Goal: Task Accomplishment & Management: Manage account settings

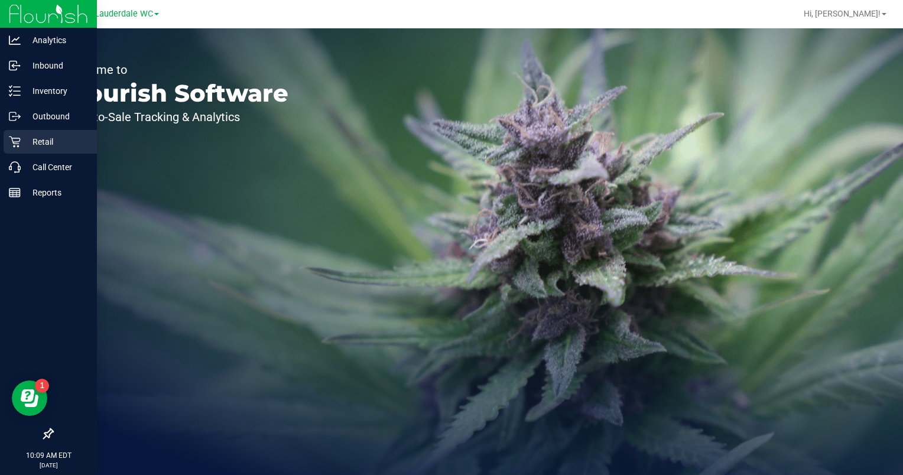
click at [45, 139] on p "Retail" at bounding box center [56, 142] width 71 height 14
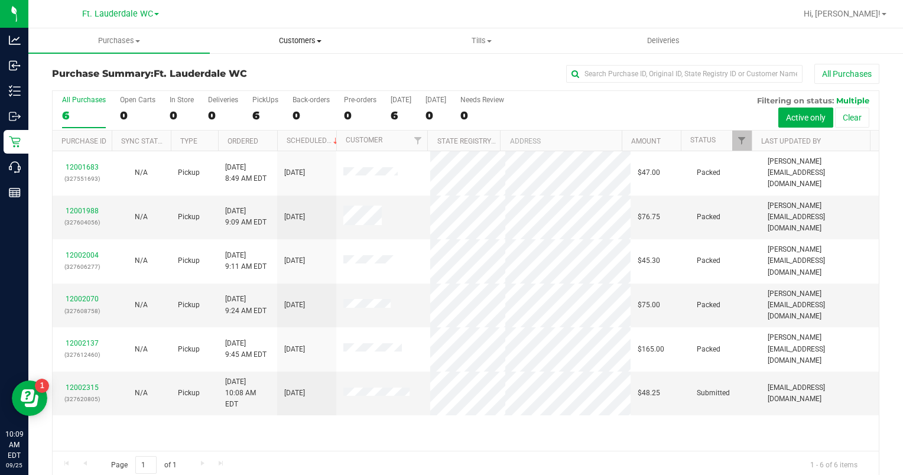
click at [307, 44] on span "Customers" at bounding box center [300, 40] width 180 height 11
click at [274, 71] on span "All customers" at bounding box center [252, 71] width 85 height 10
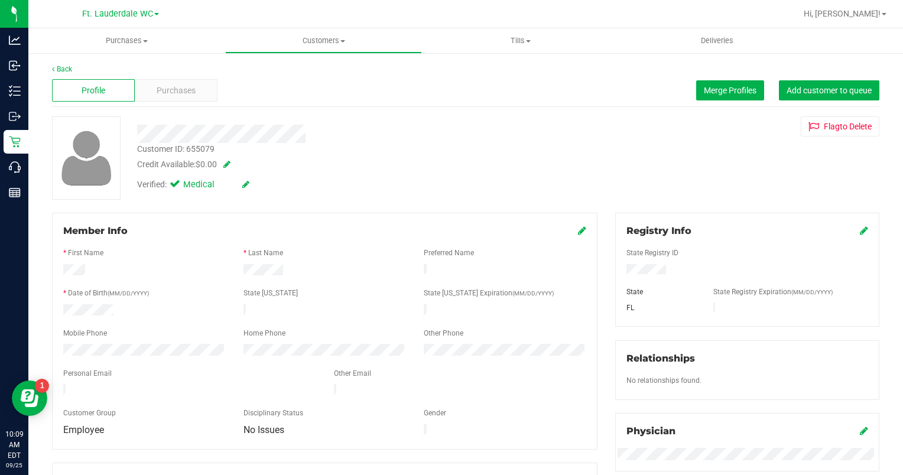
click at [578, 230] on icon at bounding box center [582, 230] width 8 height 9
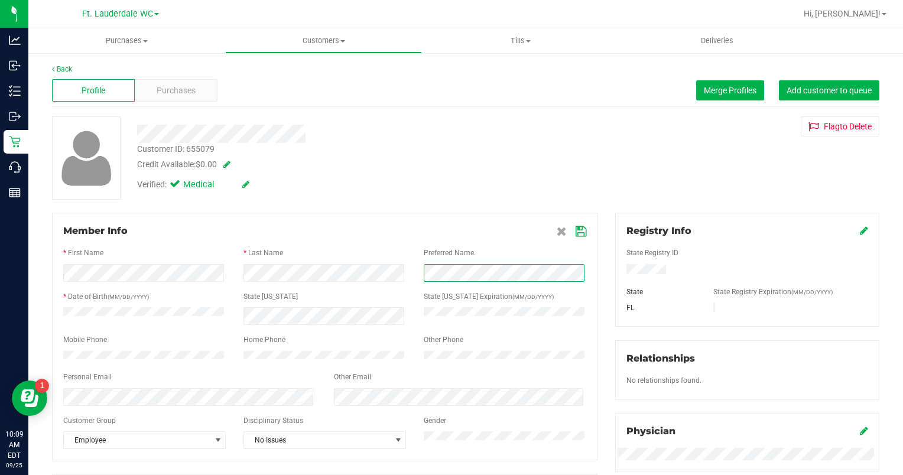
click at [382, 264] on div at bounding box center [324, 273] width 541 height 18
click at [575, 232] on icon at bounding box center [580, 231] width 11 height 9
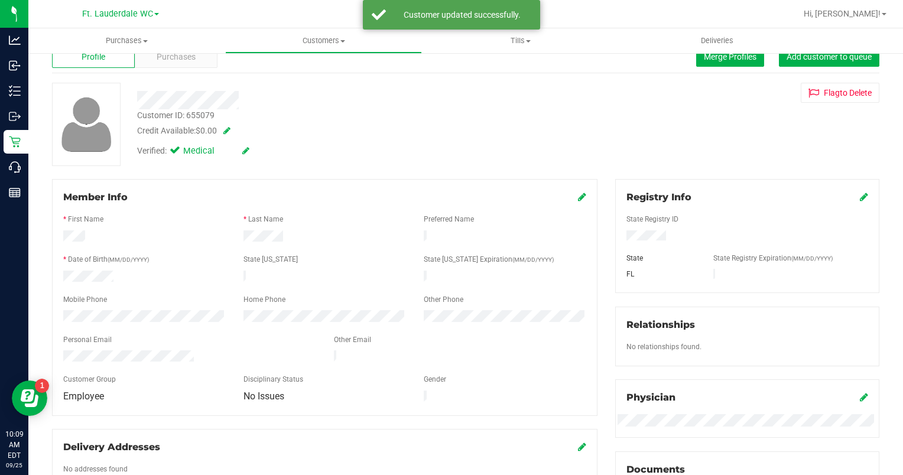
scroll to position [59, 0]
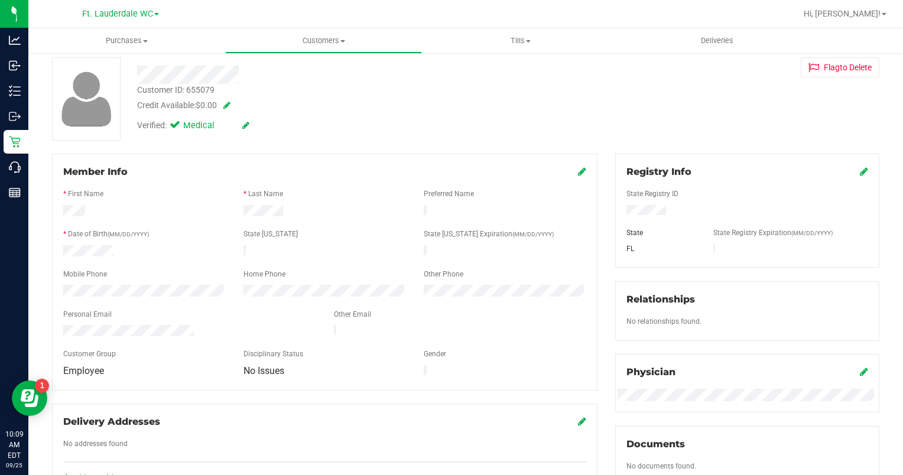
click at [196, 87] on div "Customer ID: 655079" at bounding box center [175, 90] width 77 height 12
copy div "655079"
